Goal: Task Accomplishment & Management: Use online tool/utility

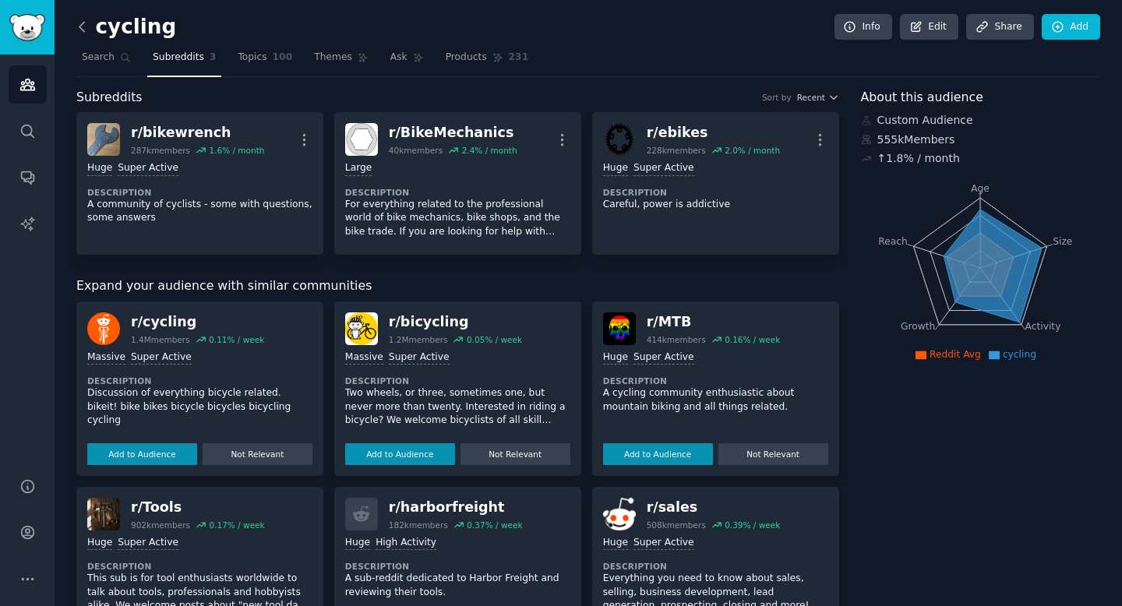
click at [86, 30] on icon at bounding box center [82, 27] width 16 height 16
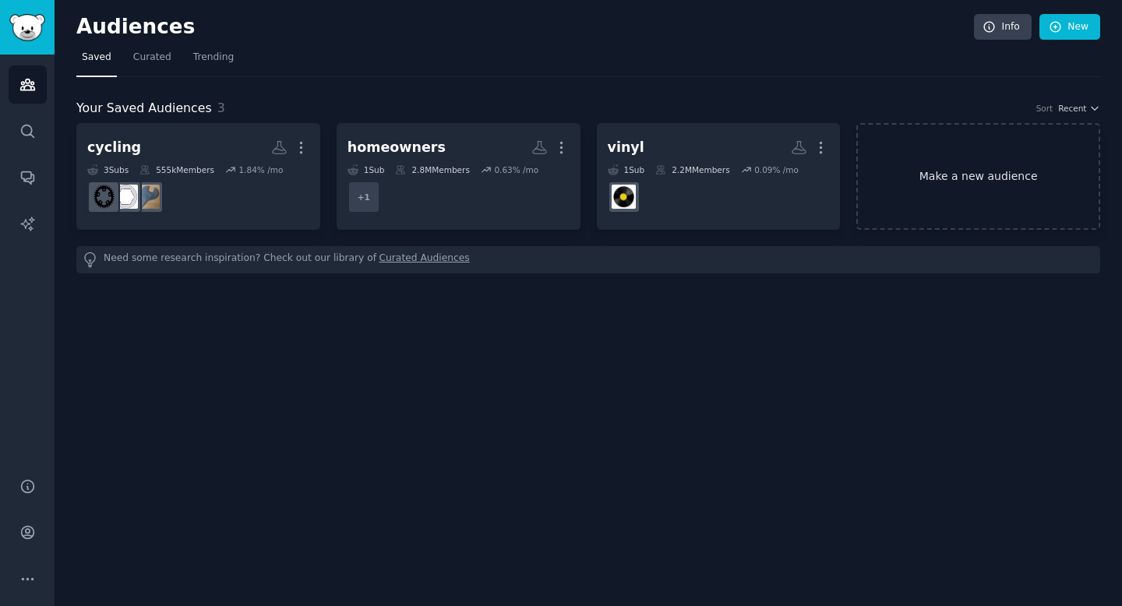
click at [1020, 226] on link "Make a new audience" at bounding box center [978, 176] width 244 height 107
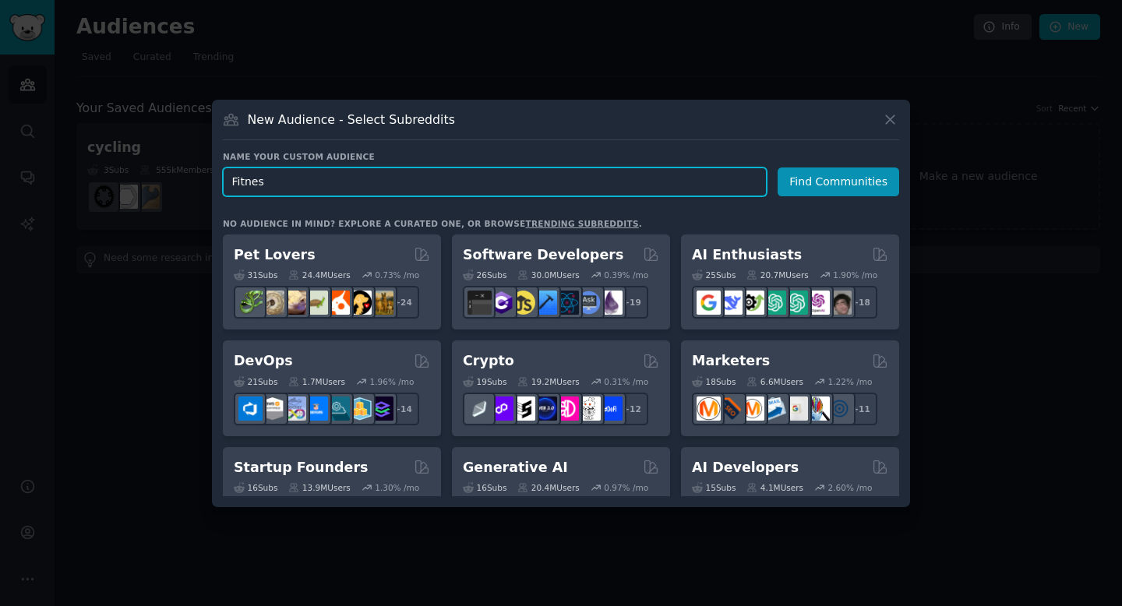
type input "Fitness"
click button "Find Communities" at bounding box center [838, 181] width 122 height 29
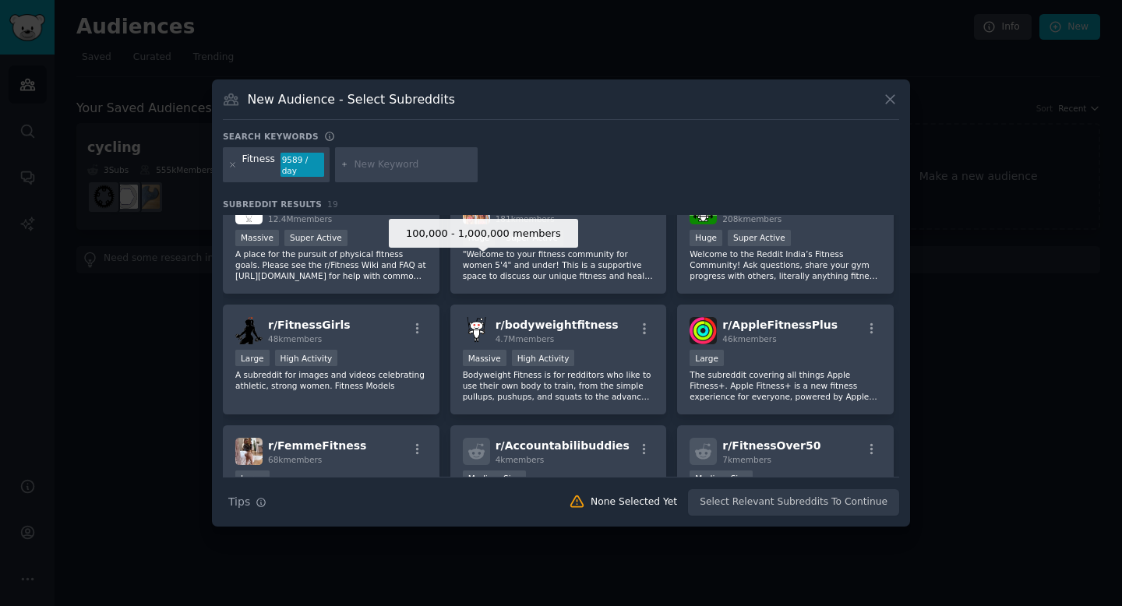
scroll to position [164, 0]
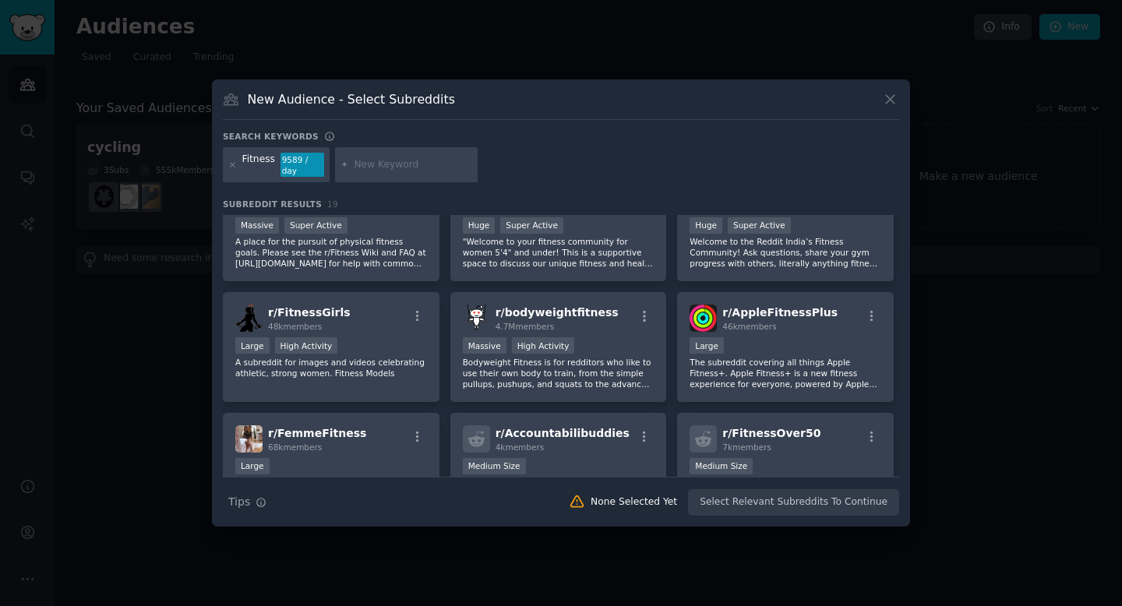
click at [410, 170] on input "text" at bounding box center [413, 165] width 118 height 14
type input "physiotherapy"
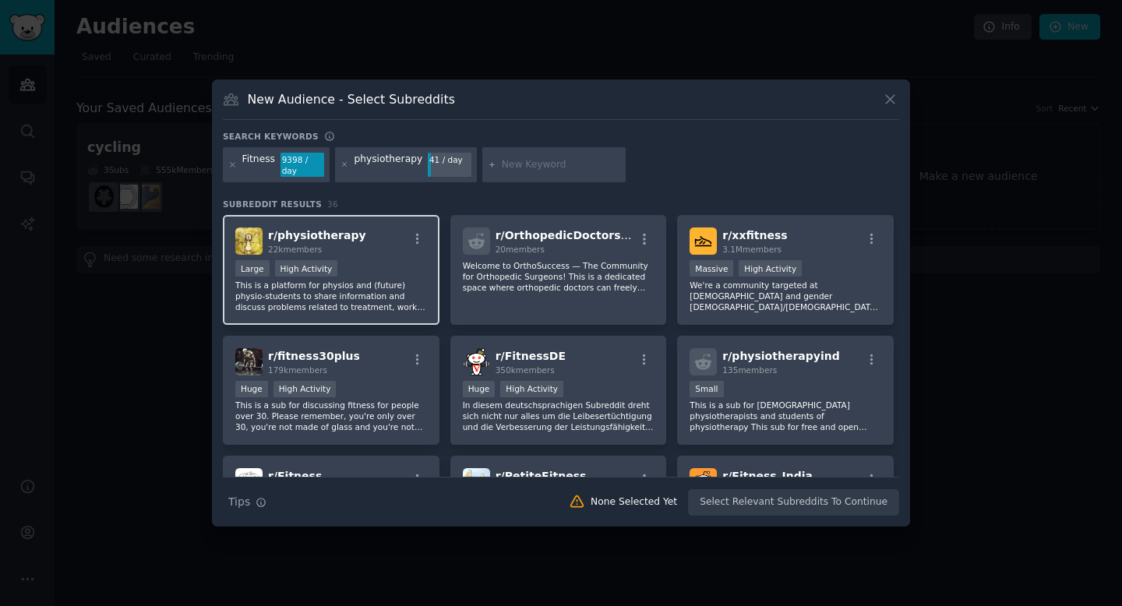
click at [397, 237] on div "r/ physiotherapy 22k members" at bounding box center [331, 240] width 192 height 27
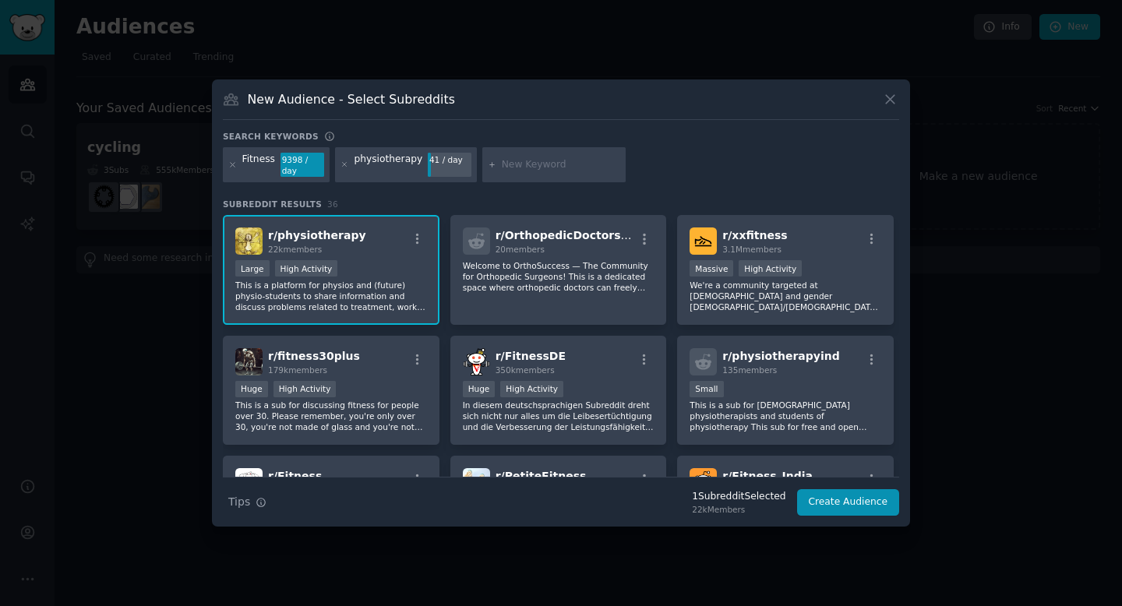
click at [514, 177] on div at bounding box center [553, 165] width 143 height 36
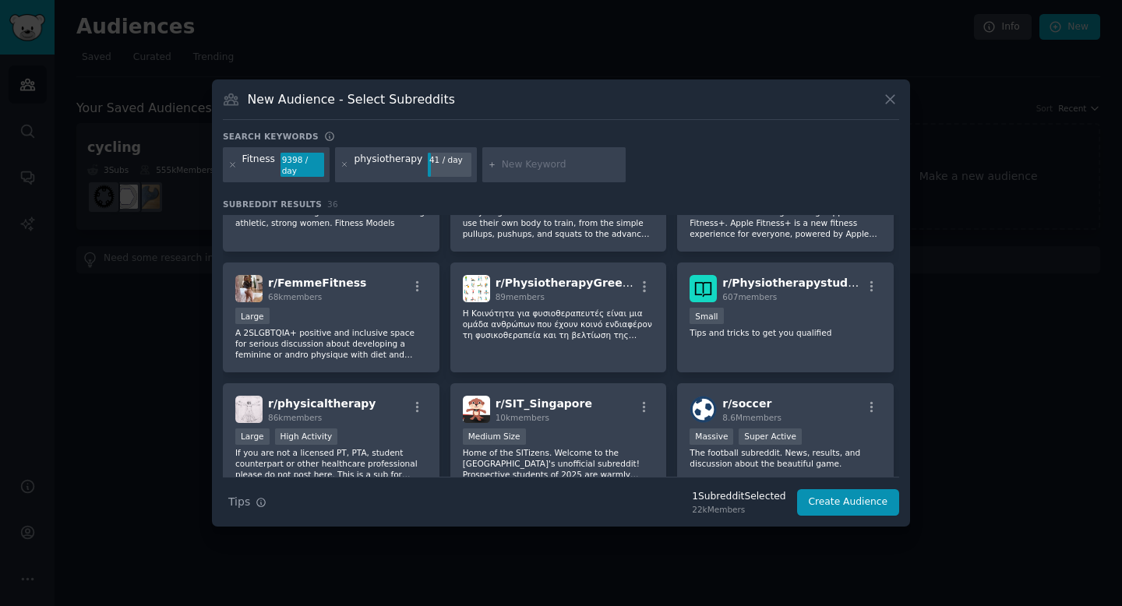
scroll to position [444, 0]
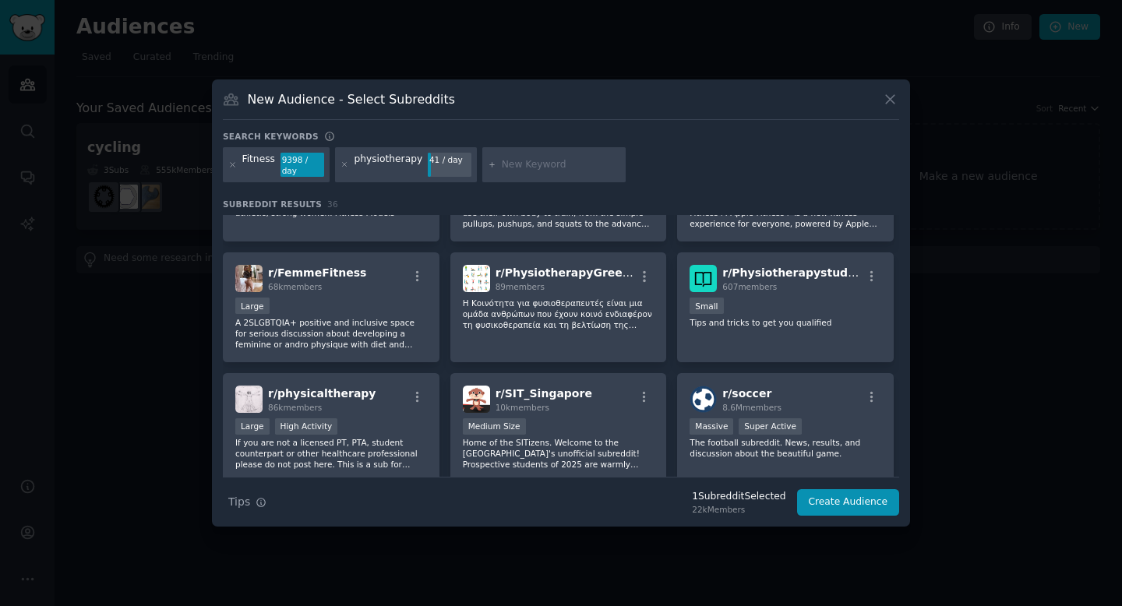
click at [536, 164] on input "text" at bounding box center [561, 165] width 118 height 14
type input "physical therapy"
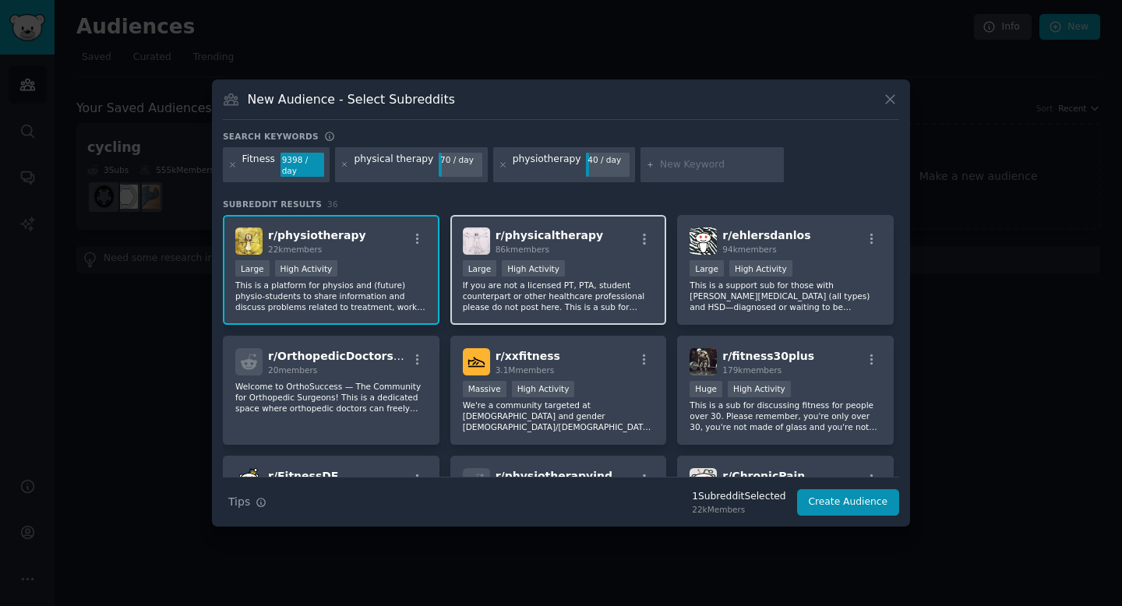
click at [580, 242] on h2 "r/ physicaltherapy 86k members" at bounding box center [548, 240] width 107 height 27
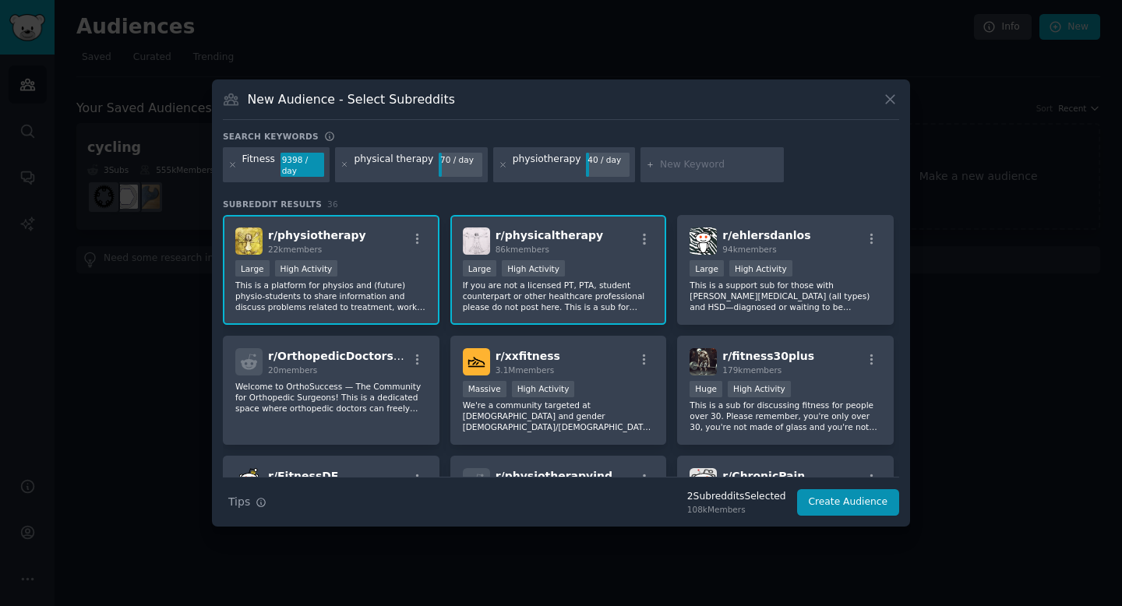
click at [663, 161] on input "text" at bounding box center [719, 165] width 118 height 14
type input "bodyweightfitness"
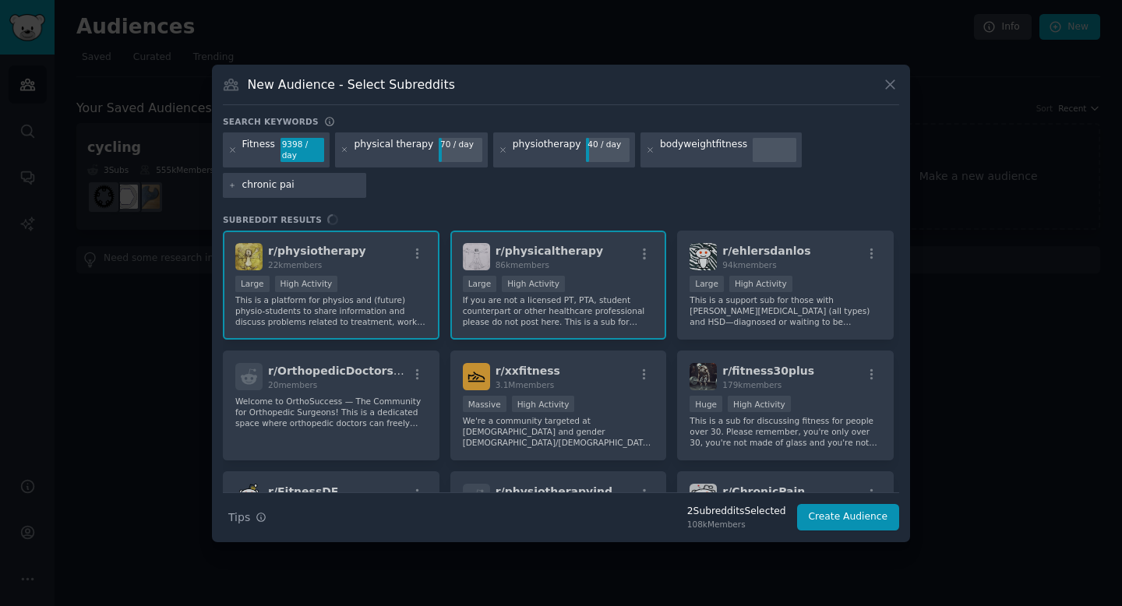
type input "[MEDICAL_DATA]"
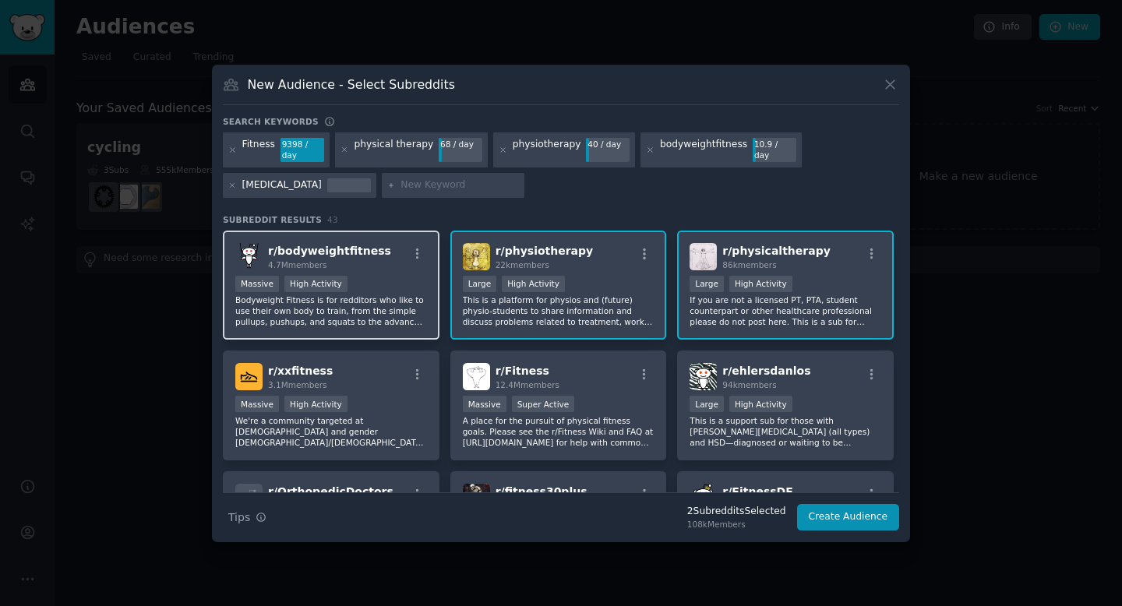
click at [384, 260] on div "r/ bodyweightfitness 4.7M members" at bounding box center [331, 256] width 192 height 27
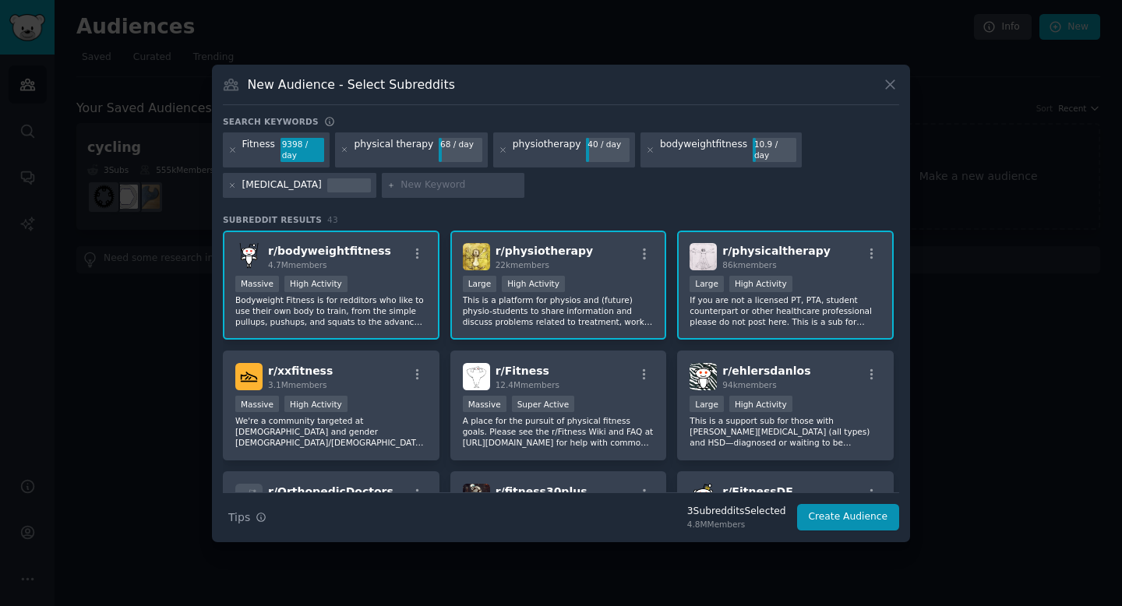
click at [275, 189] on div "[MEDICAL_DATA]" at bounding box center [281, 185] width 79 height 14
click at [287, 189] on div "[MEDICAL_DATA]" at bounding box center [281, 185] width 79 height 14
click at [413, 206] on div "Search keywords Fitness 9398 / day physical therapy 68 / day physiotherapy 40 /…" at bounding box center [561, 323] width 676 height 415
click at [403, 187] on input "text" at bounding box center [459, 185] width 118 height 14
type input "homegym"
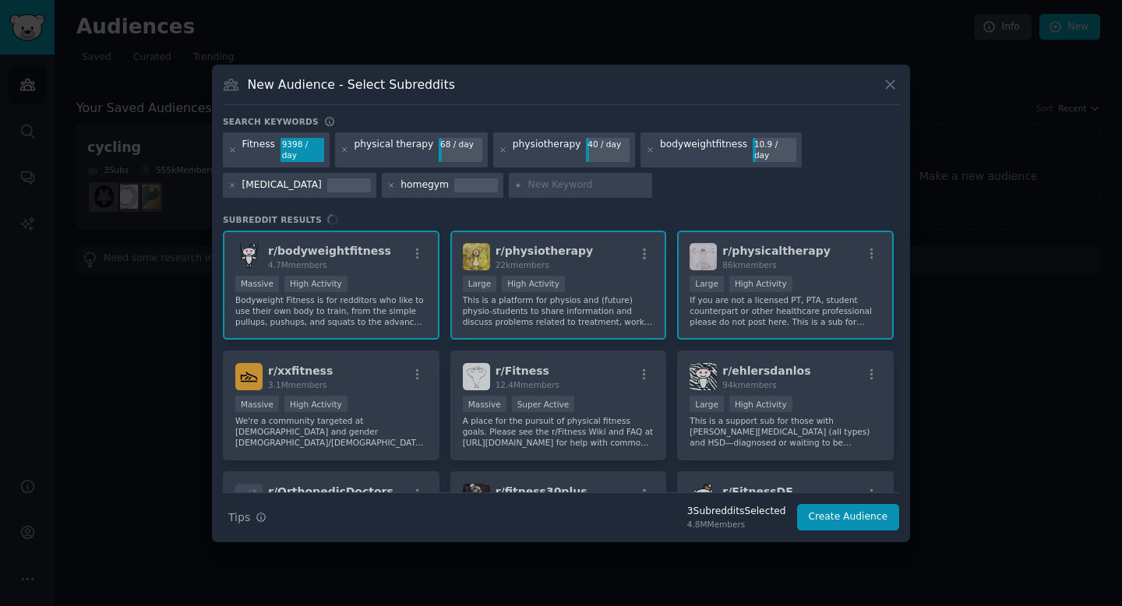
click at [510, 380] on div "r/ bodyweightfitness 4.7M members Massive High Activity Bodyweight Fitness is f…" at bounding box center [561, 362] width 676 height 262
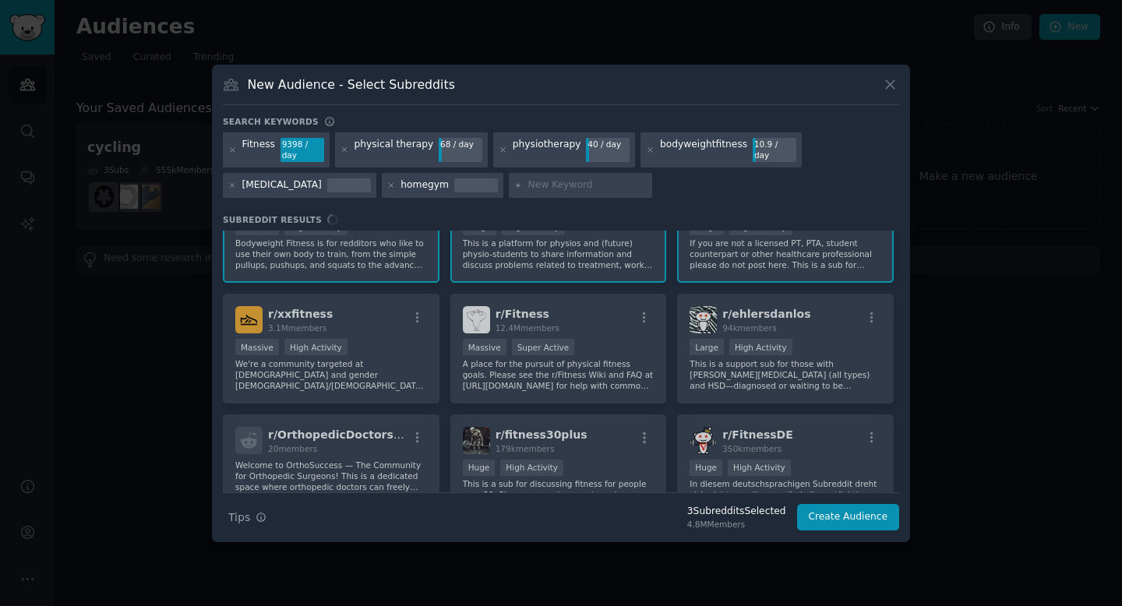
scroll to position [61, 0]
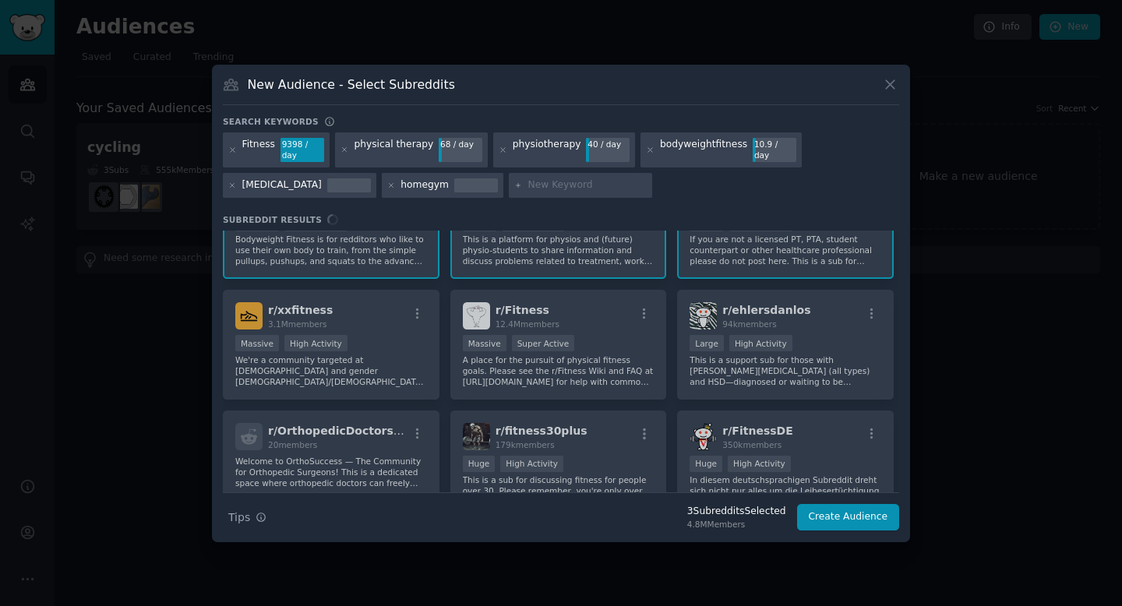
click at [583, 322] on div "r/ bodyweightfitness 4.7M members Massive High Activity Bodyweight Fitness is f…" at bounding box center [561, 362] width 676 height 262
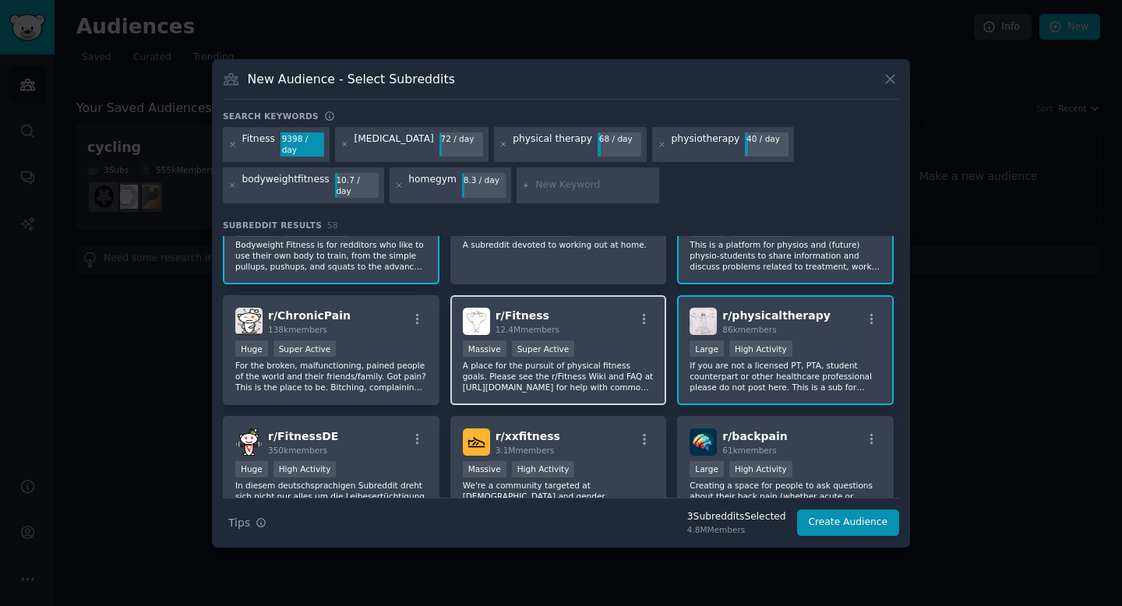
click at [576, 386] on div "r/ Fitness 12.4M members Massive Super Active A place for the pursuit of physic…" at bounding box center [558, 350] width 217 height 110
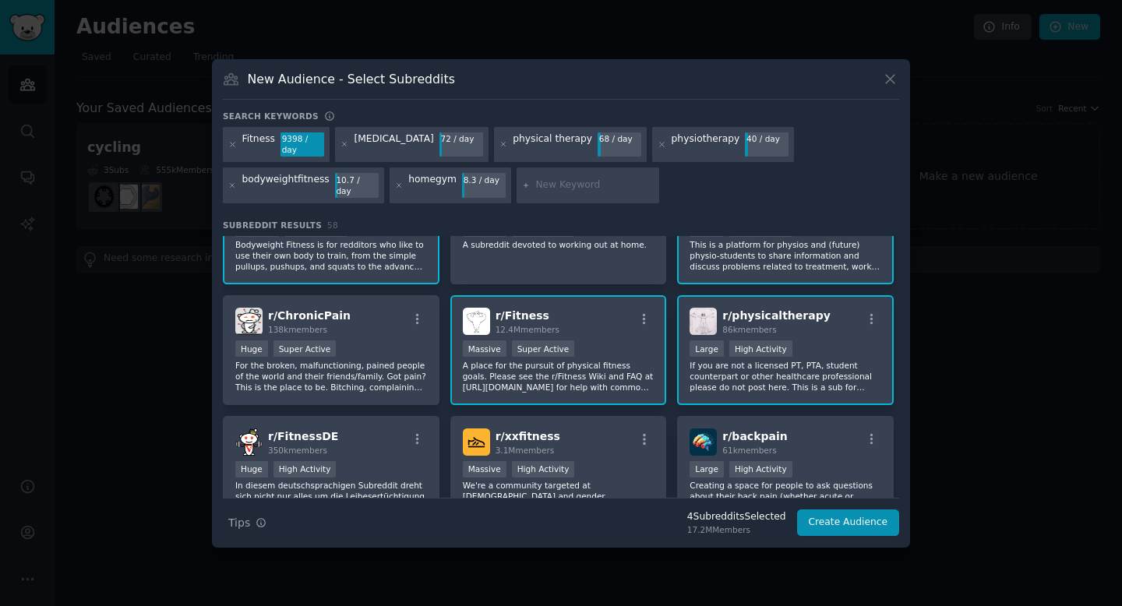
scroll to position [0, 0]
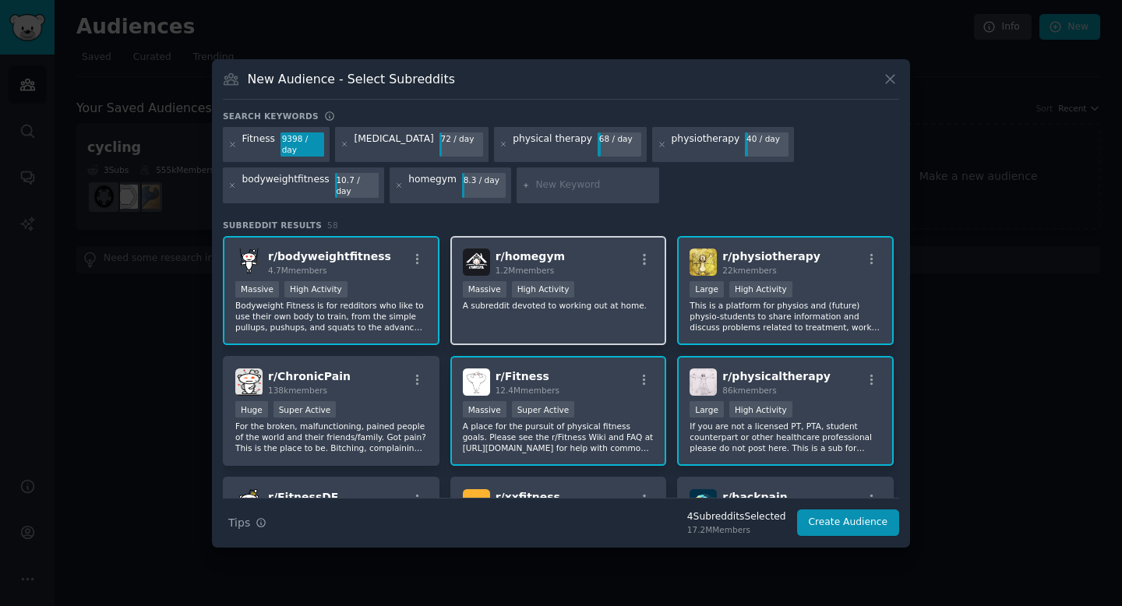
click at [601, 257] on div "r/ homegym 1.2M members" at bounding box center [559, 261] width 192 height 27
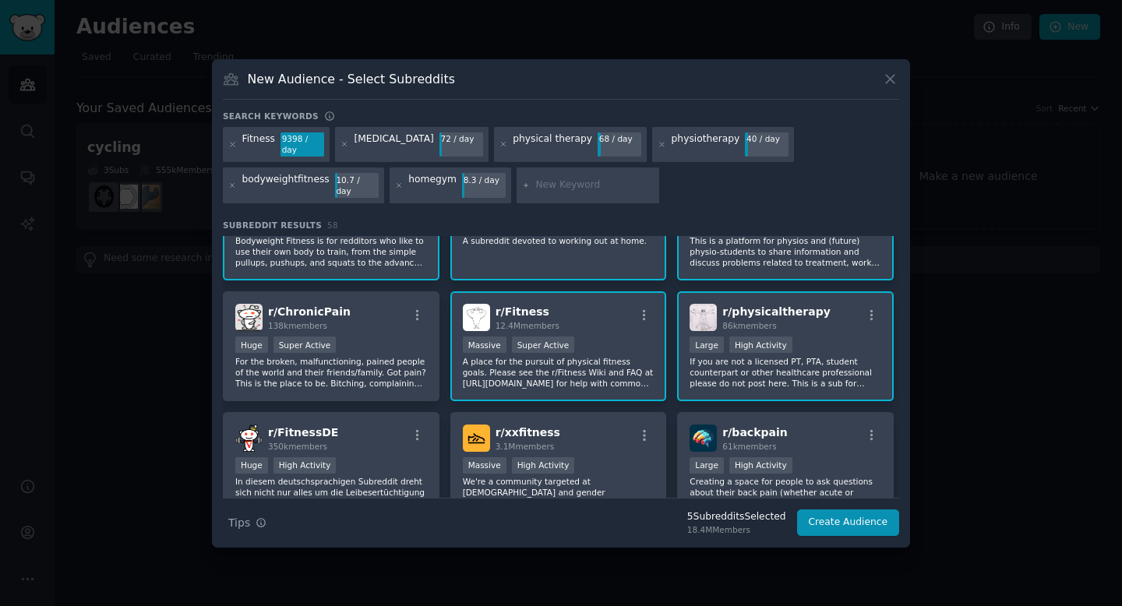
scroll to position [71, 0]
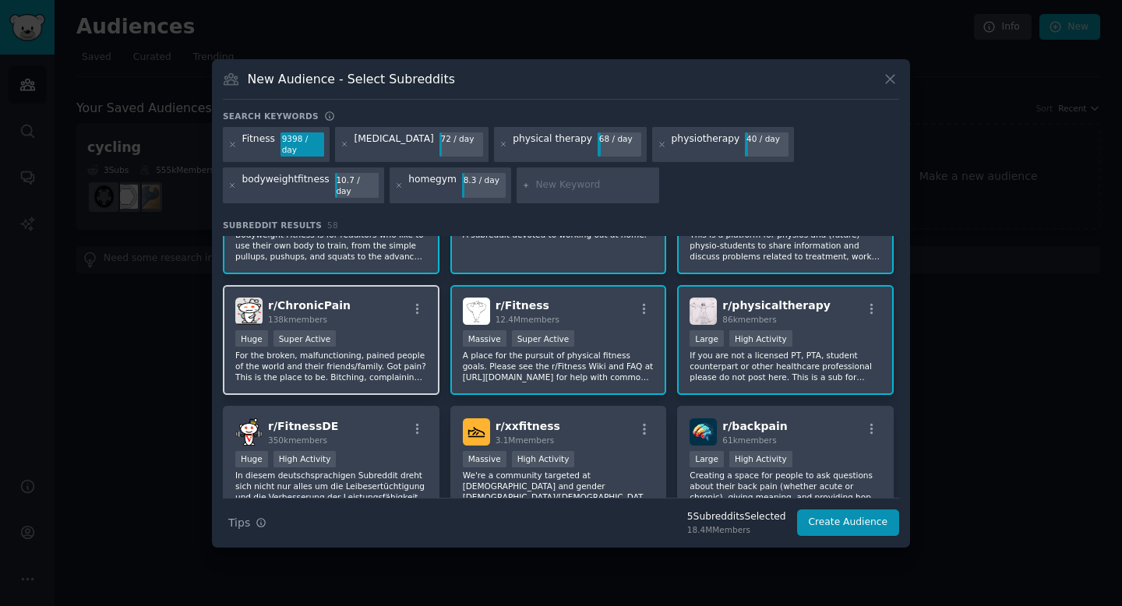
click at [329, 319] on div "r/ ChronicPain 138k members Huge Super Active For the broken, malfunctioning, p…" at bounding box center [331, 340] width 217 height 110
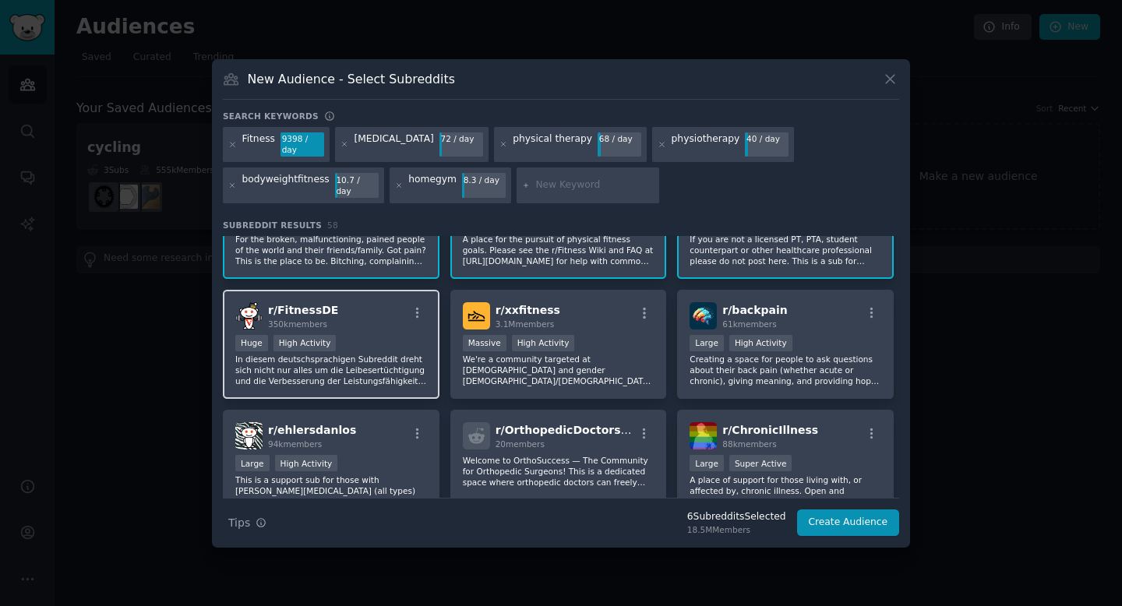
scroll to position [192, 0]
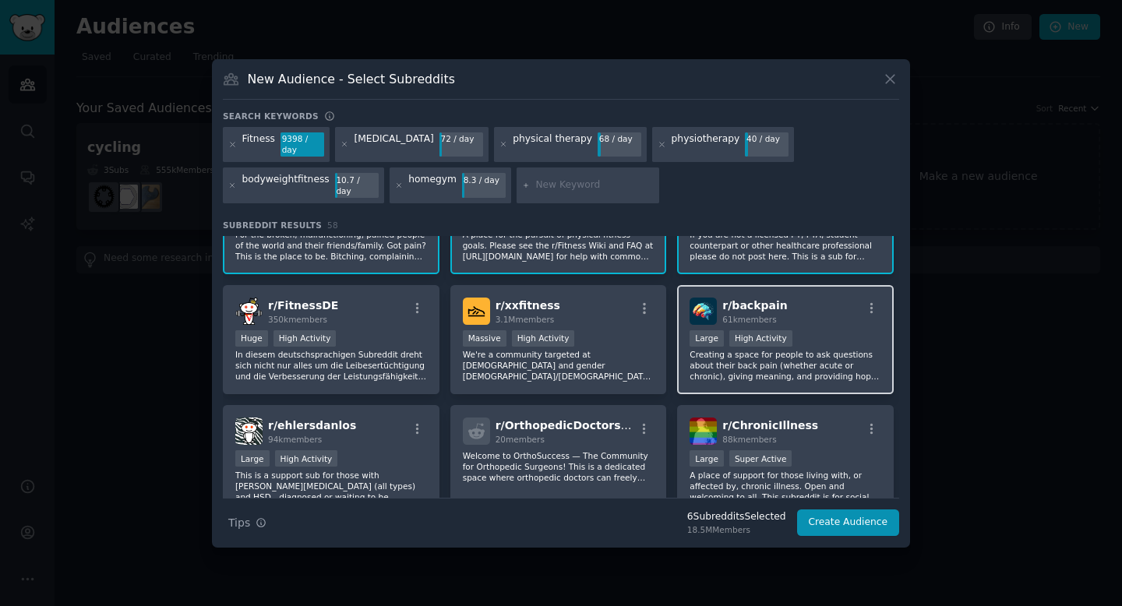
click at [773, 349] on p "Creating a space for people to ask questions about their back pain (whether acu…" at bounding box center [785, 365] width 192 height 33
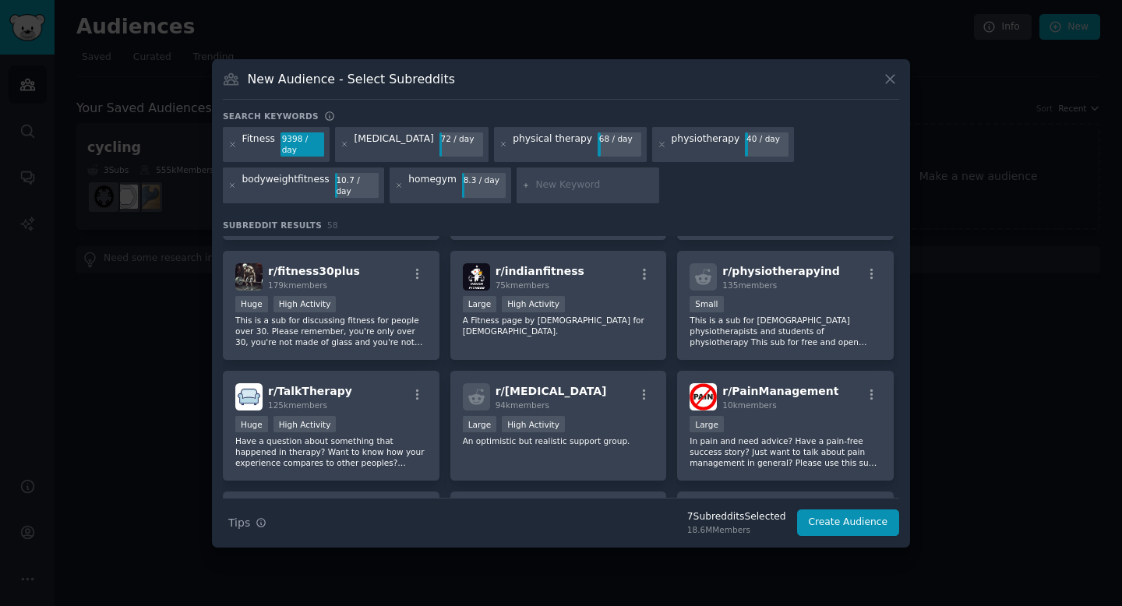
scroll to position [476, 0]
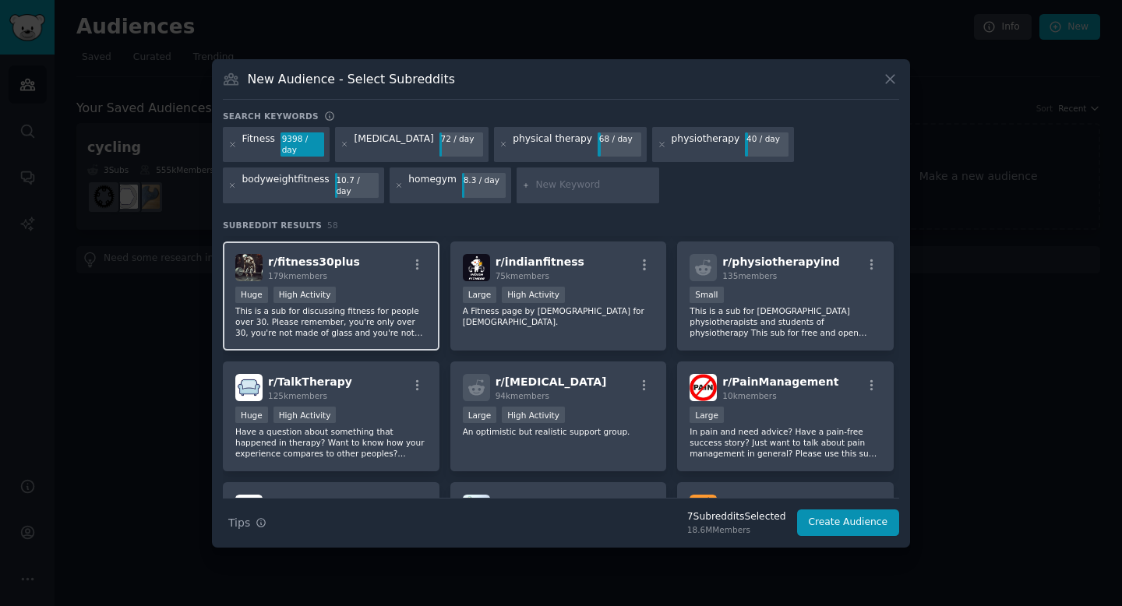
click at [336, 326] on p "This is a sub for discussing fitness for people over 30. Please remember, you'r…" at bounding box center [331, 321] width 192 height 33
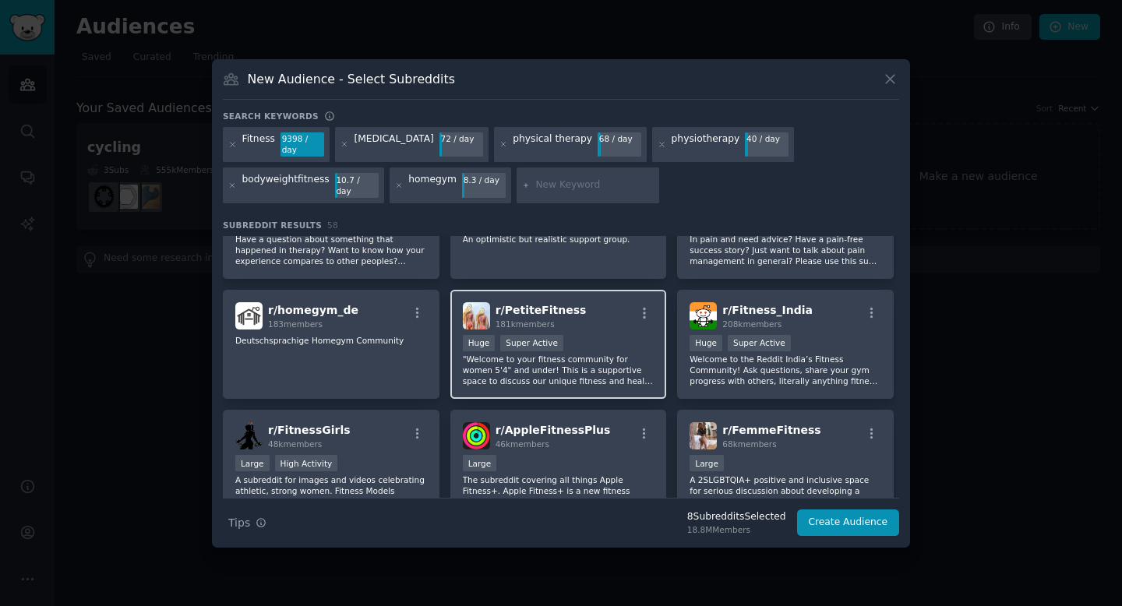
scroll to position [669, 0]
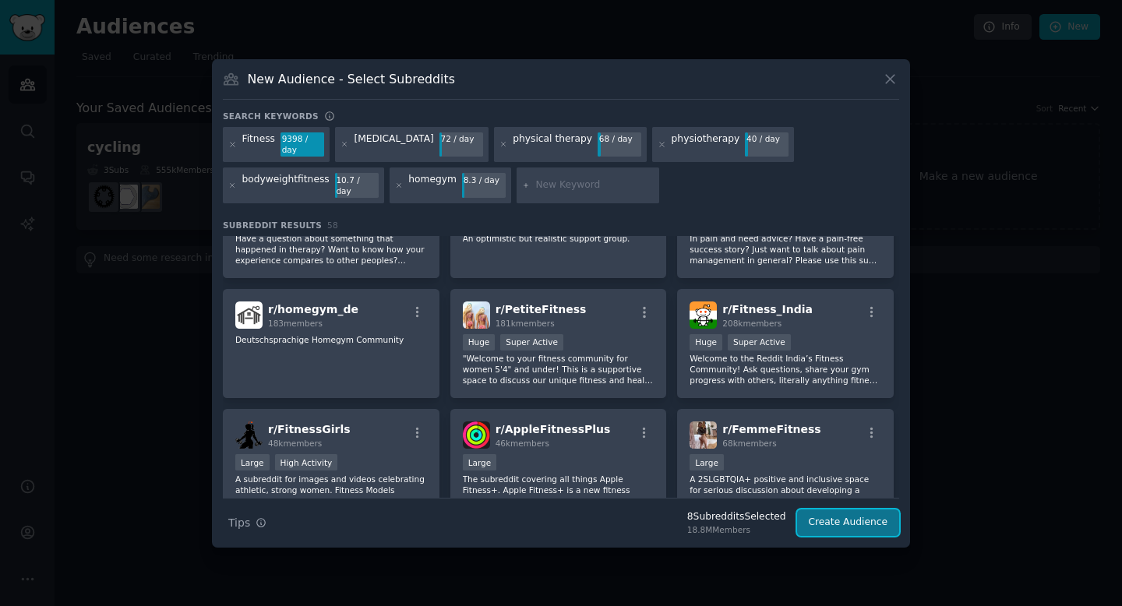
click at [847, 512] on button "Create Audience" at bounding box center [848, 522] width 103 height 26
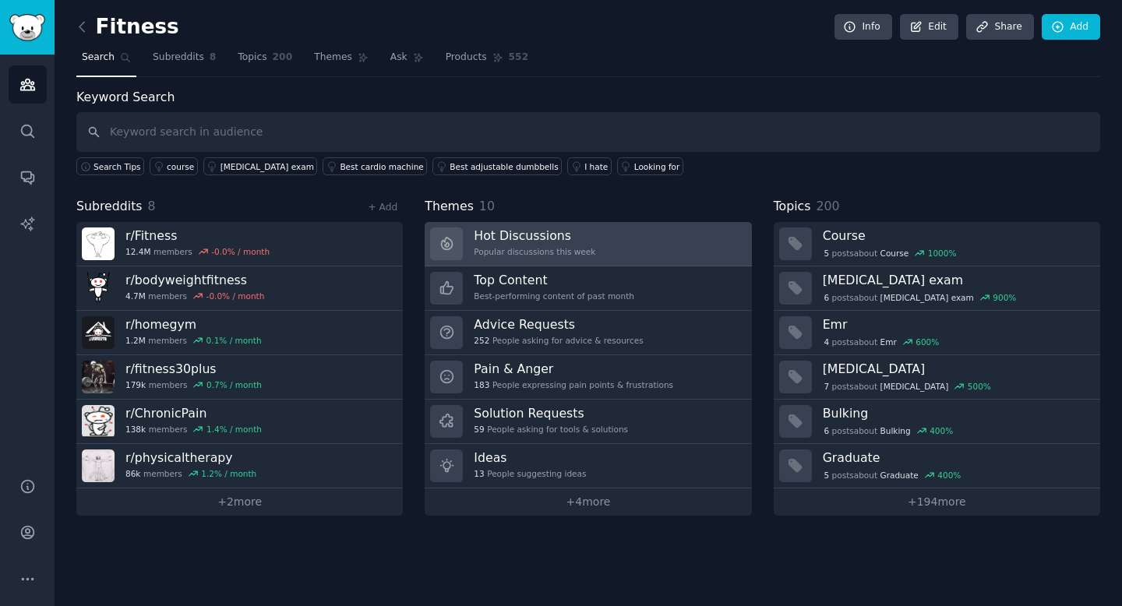
click at [572, 233] on h3 "Hot Discussions" at bounding box center [535, 235] width 122 height 16
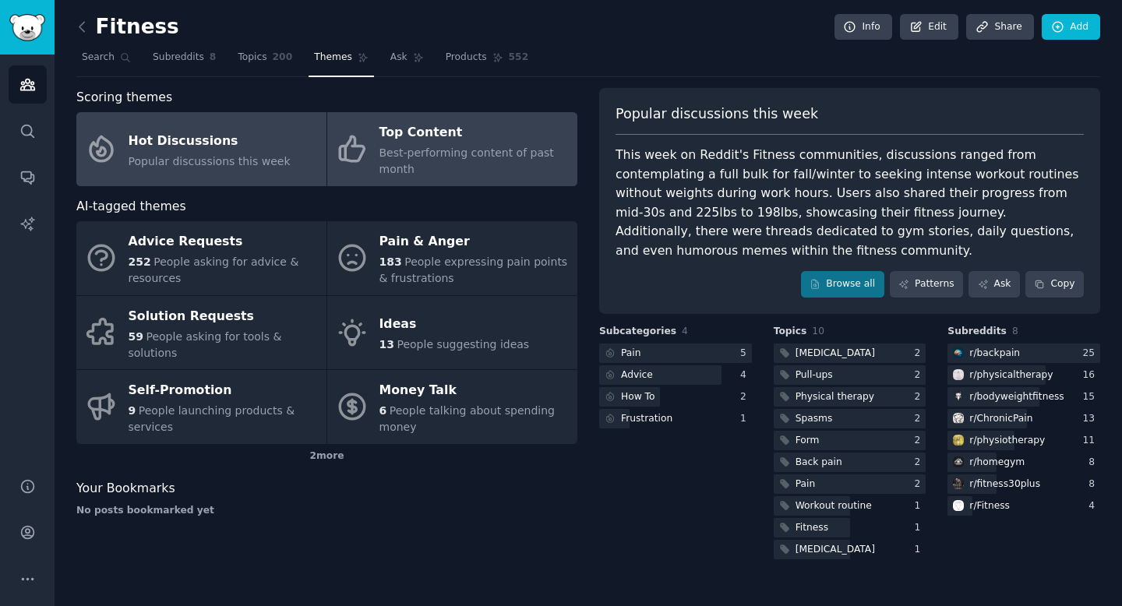
click at [484, 172] on div "Best-performing content of past month" at bounding box center [474, 161] width 190 height 33
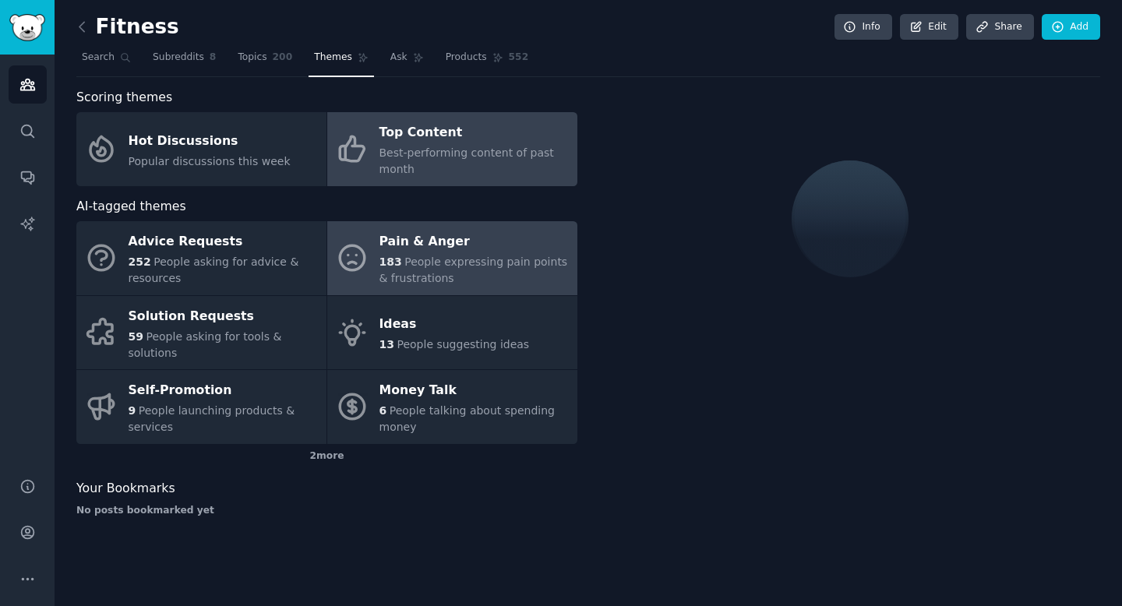
click at [481, 257] on span "People expressing pain points & frustrations" at bounding box center [473, 269] width 188 height 29
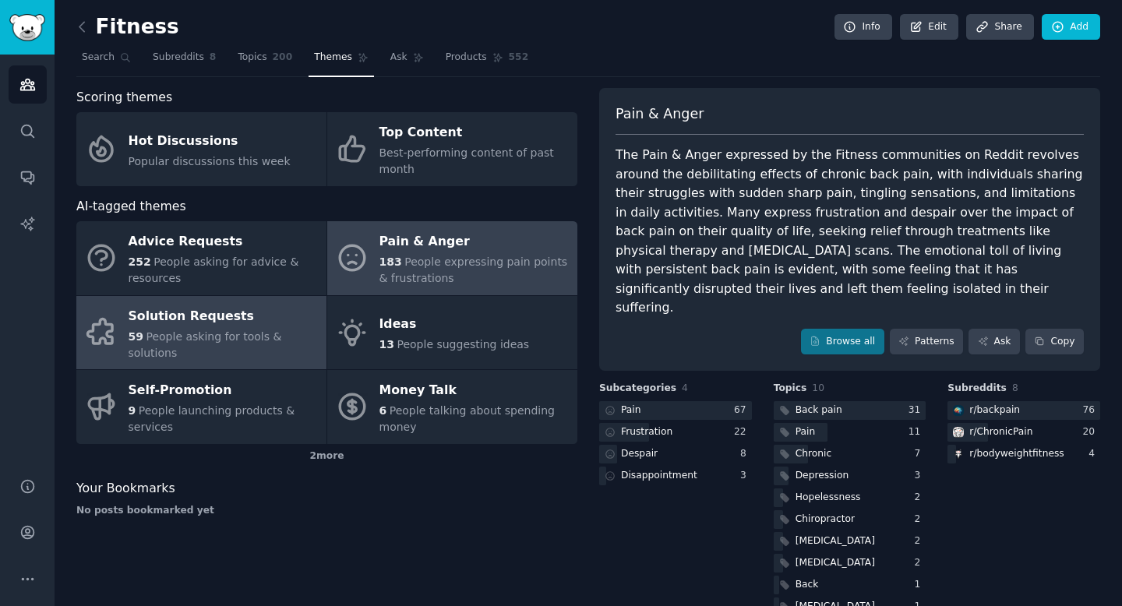
click at [252, 365] on link "Solution Requests 59 People asking for tools & solutions" at bounding box center [201, 333] width 250 height 74
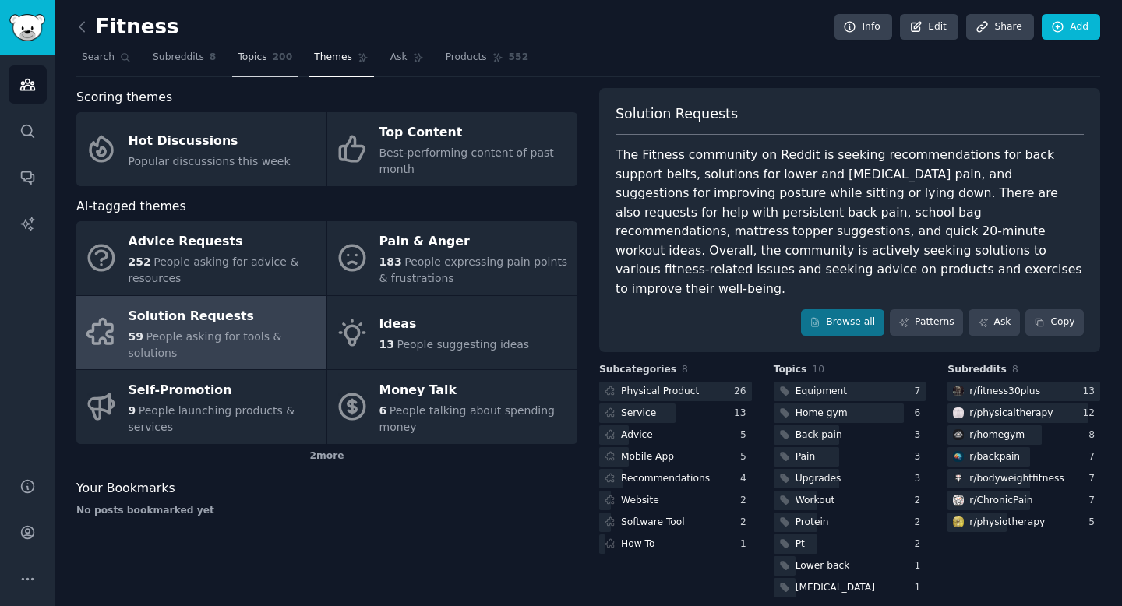
click at [264, 72] on link "Topics 200" at bounding box center [264, 61] width 65 height 32
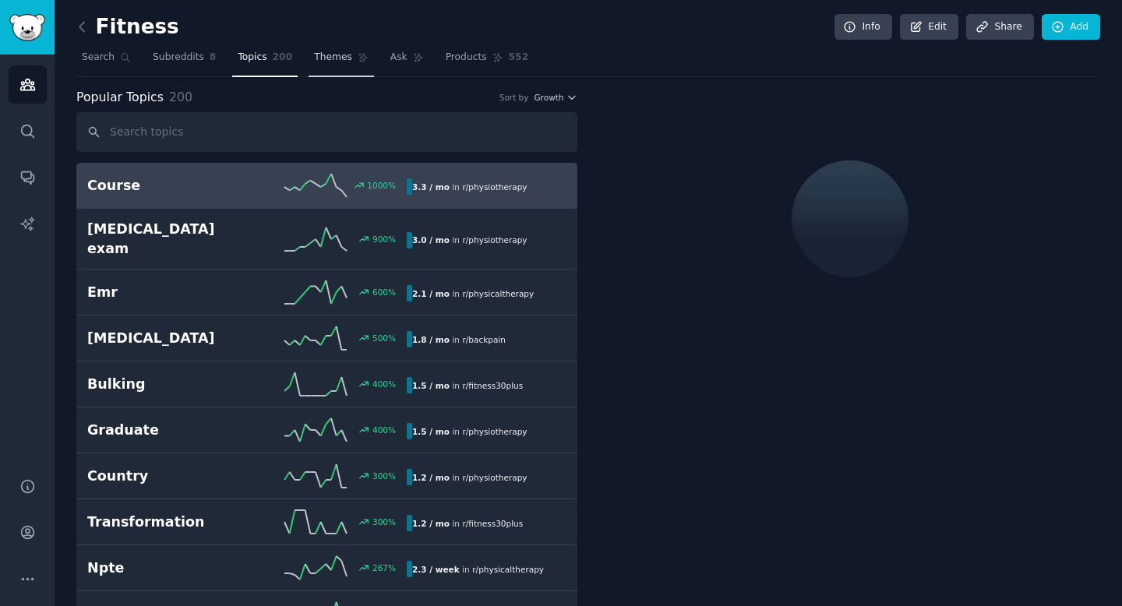
click at [329, 62] on span "Themes" at bounding box center [333, 58] width 38 height 14
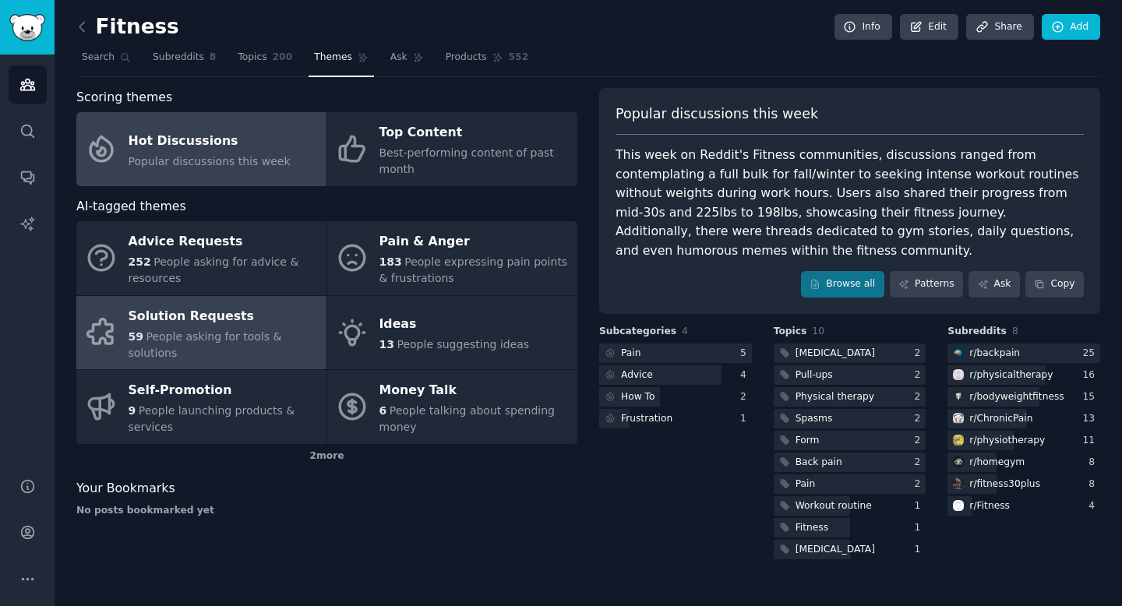
click at [239, 324] on div "Solution Requests" at bounding box center [224, 316] width 190 height 25
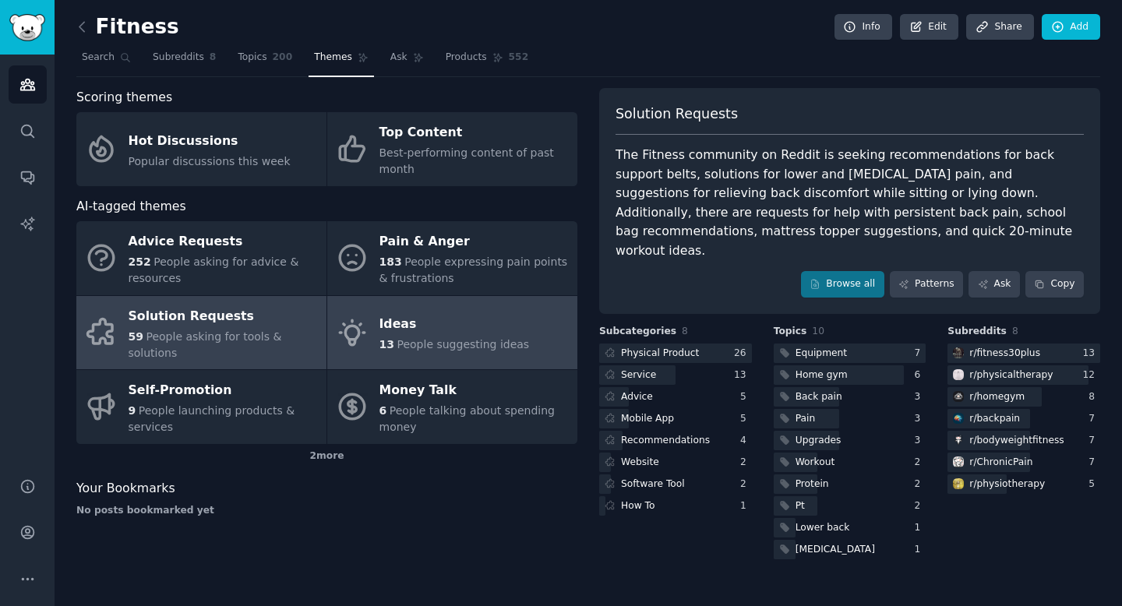
click at [520, 359] on link "Ideas 13 People suggesting ideas" at bounding box center [452, 333] width 250 height 74
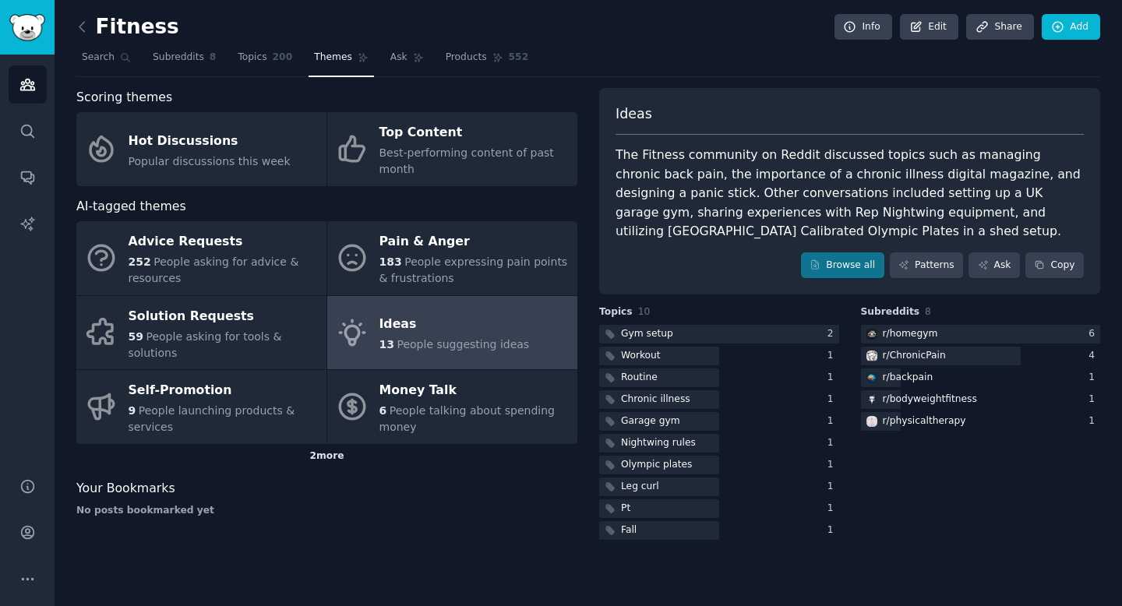
click at [334, 455] on div "2 more" at bounding box center [326, 456] width 501 height 25
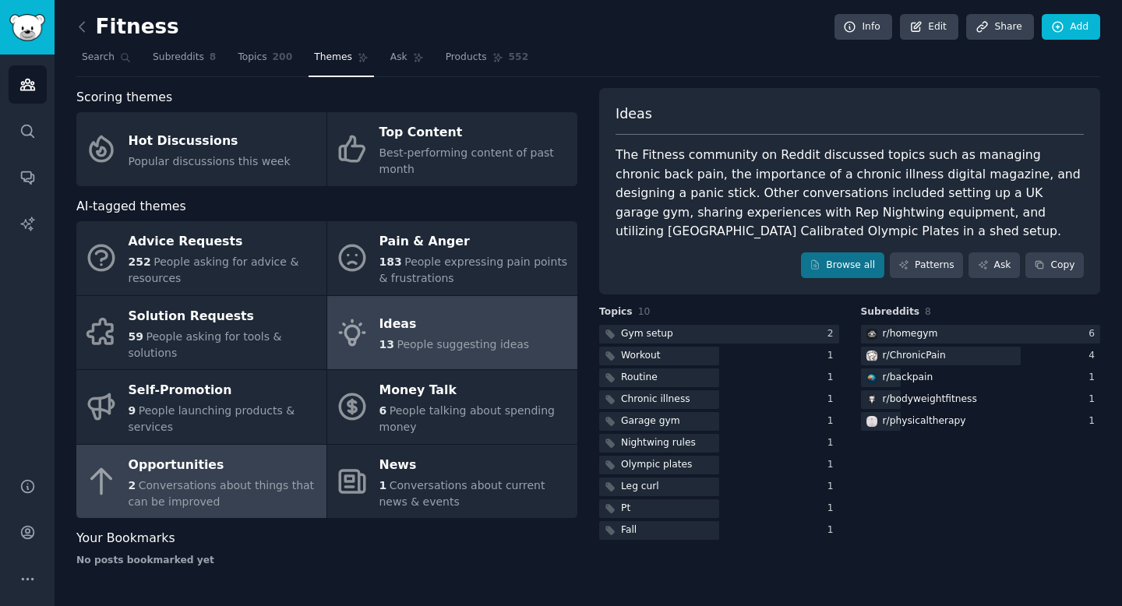
click at [275, 484] on span "Conversations about things that can be improved" at bounding box center [222, 493] width 186 height 29
